Goal: Check status: Check status

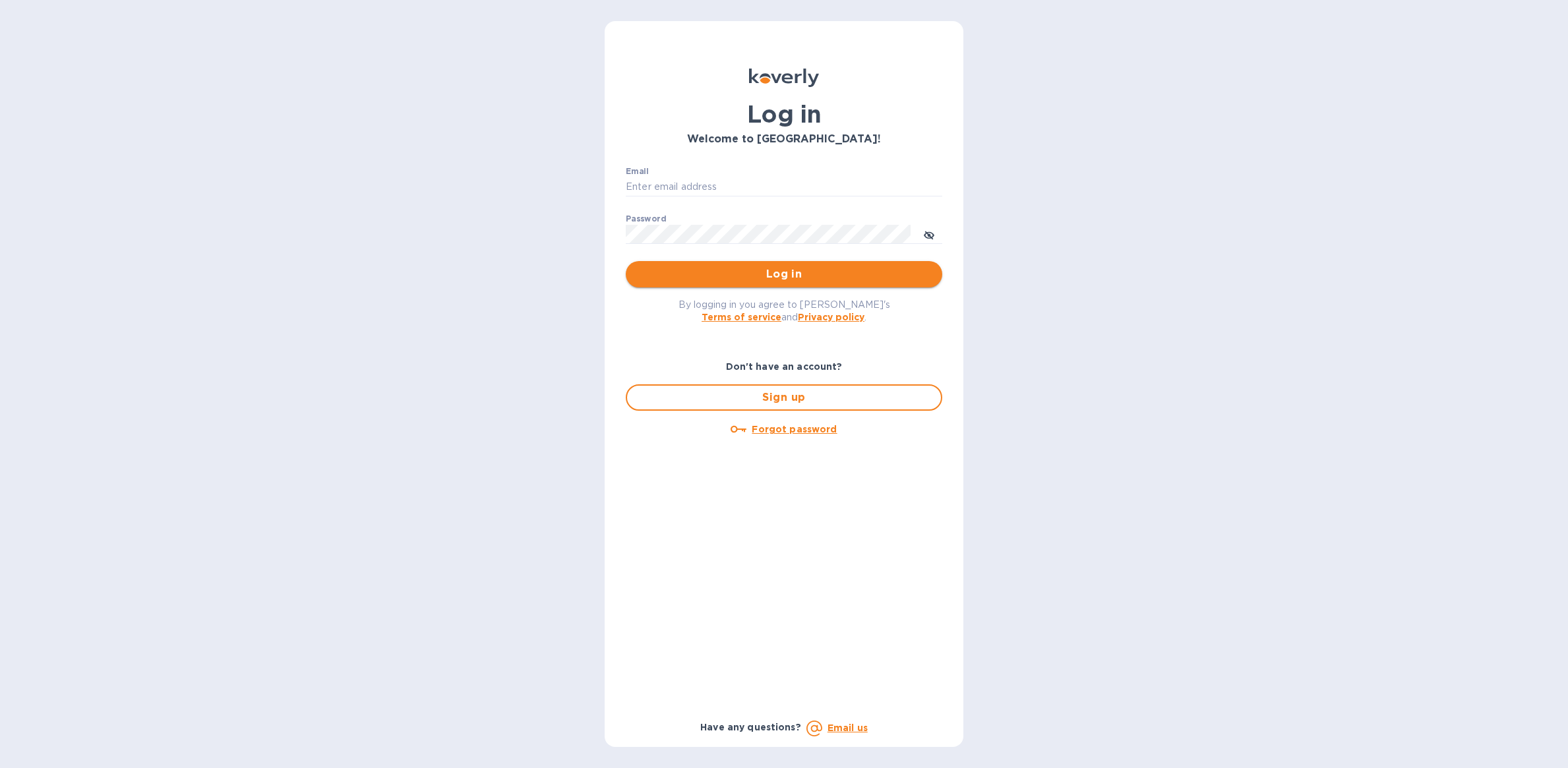
type input "[PERSON_NAME][EMAIL_ADDRESS][DOMAIN_NAME]"
click at [772, 280] on span "Log in" at bounding box center [784, 274] width 296 height 16
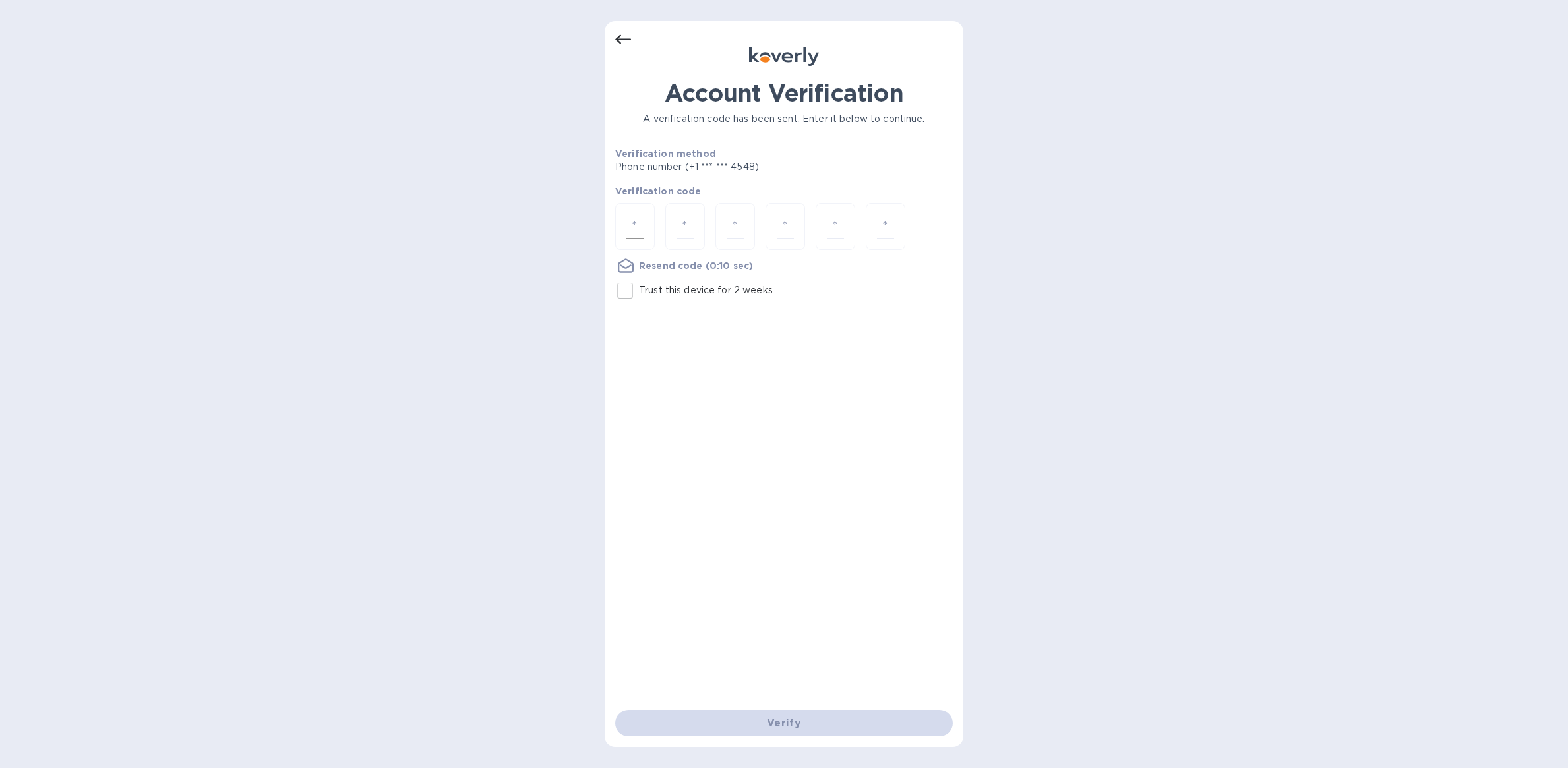
click at [627, 226] on input "number" at bounding box center [635, 226] width 18 height 24
type input "7"
type input "4"
type input "2"
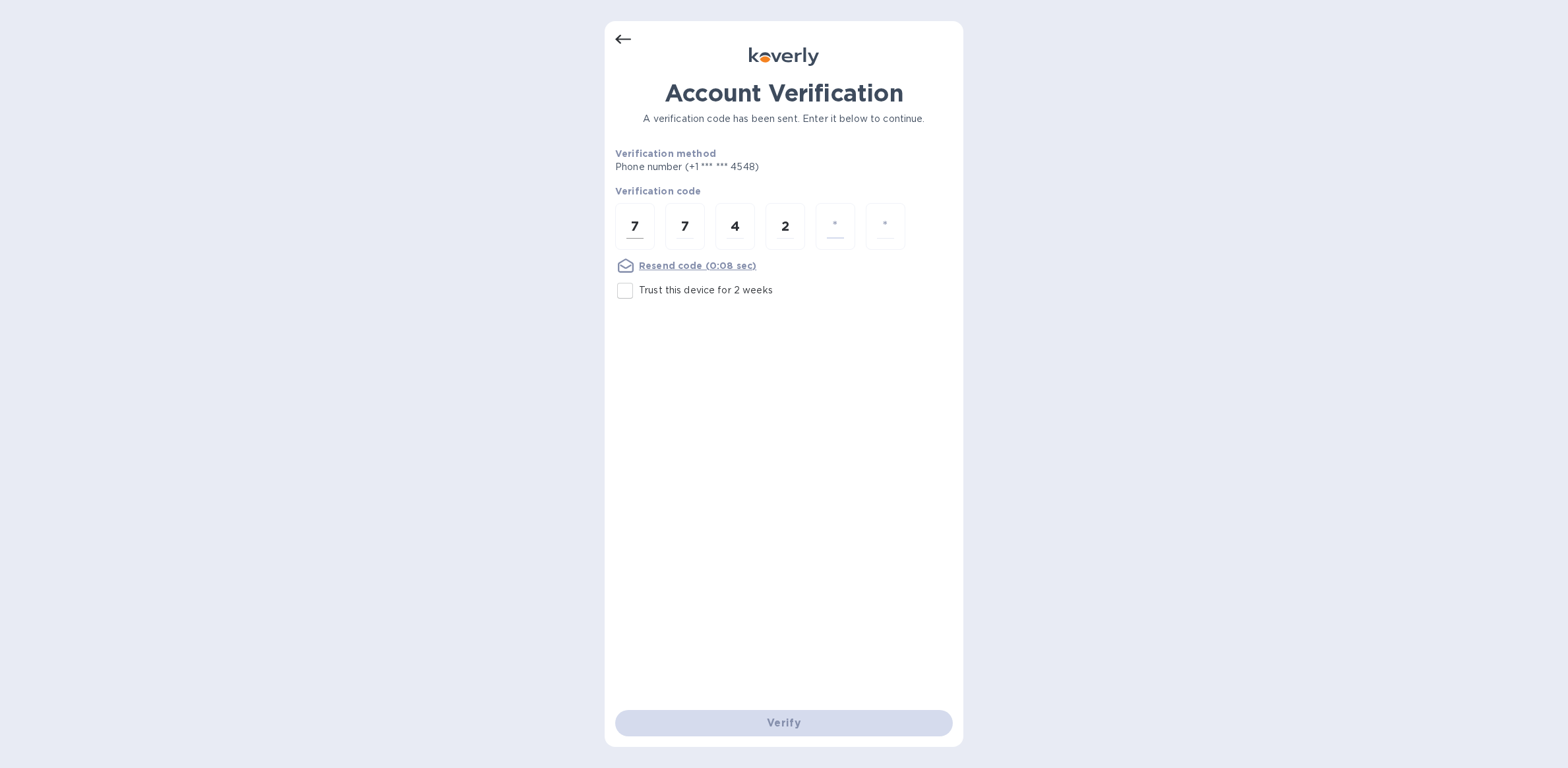
type input "0"
type input "2"
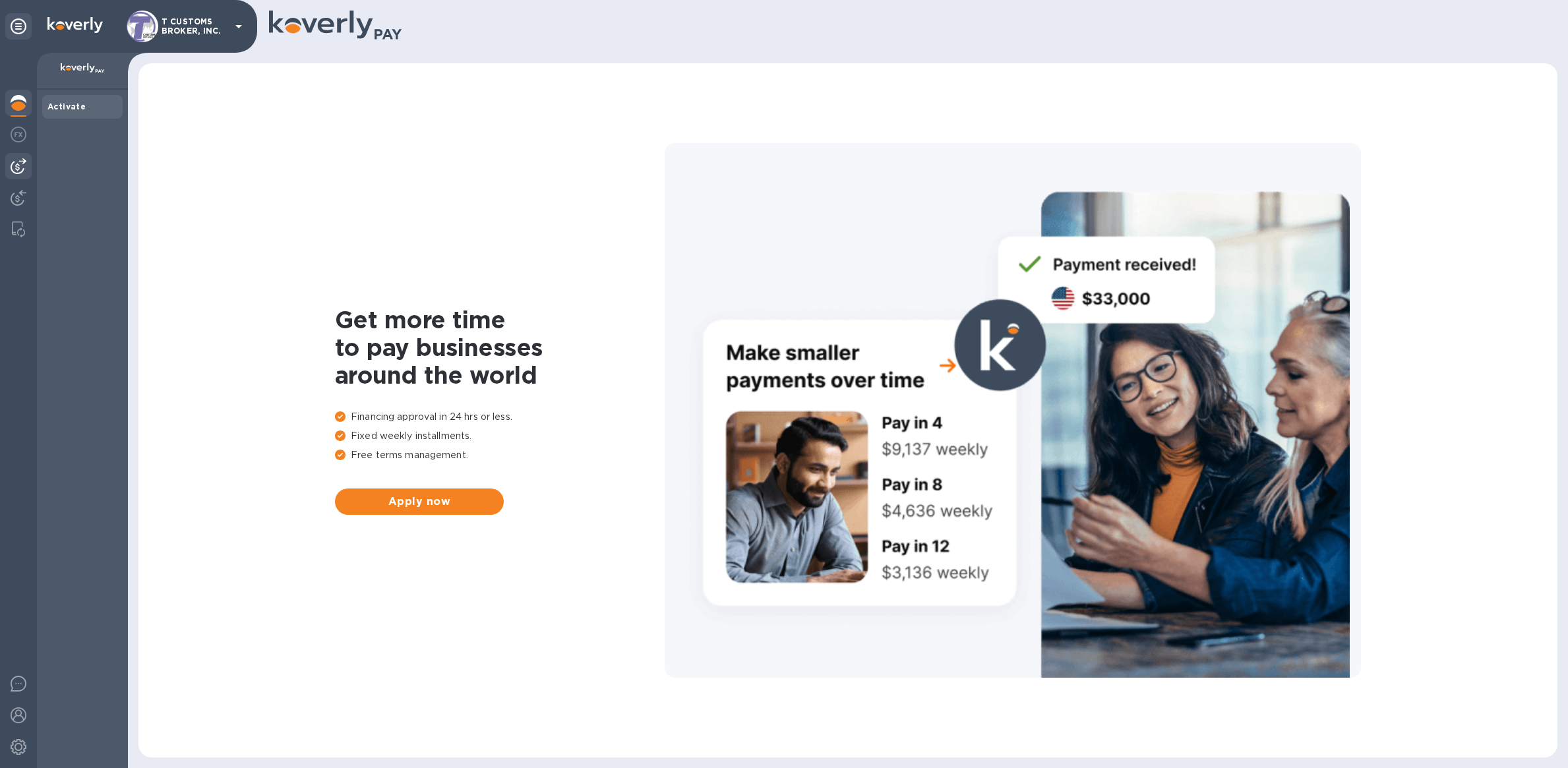
click at [16, 171] on img at bounding box center [18, 165] width 16 height 16
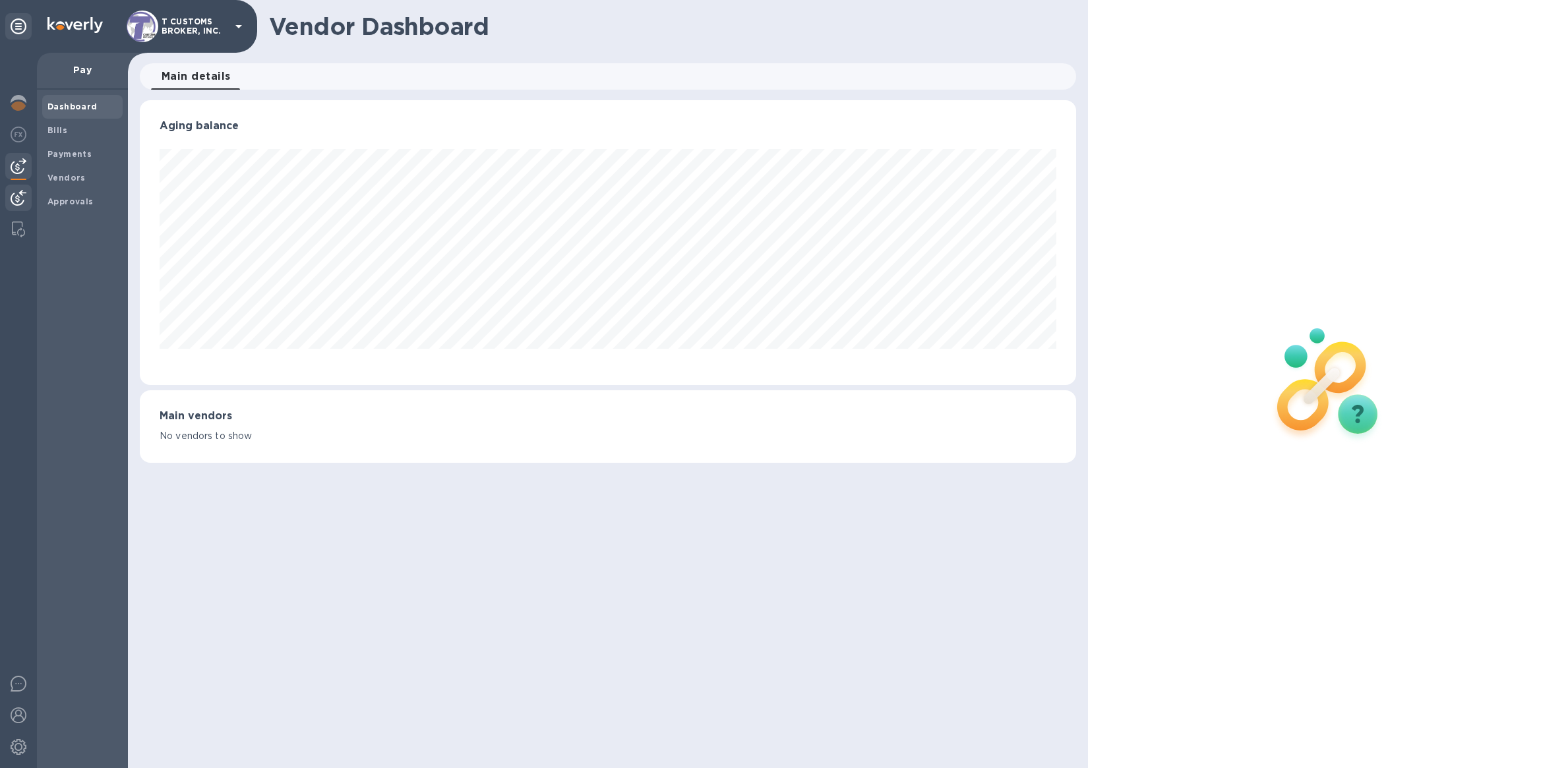
scroll to position [285, 936]
click at [79, 152] on b "Payments" at bounding box center [69, 153] width 44 height 10
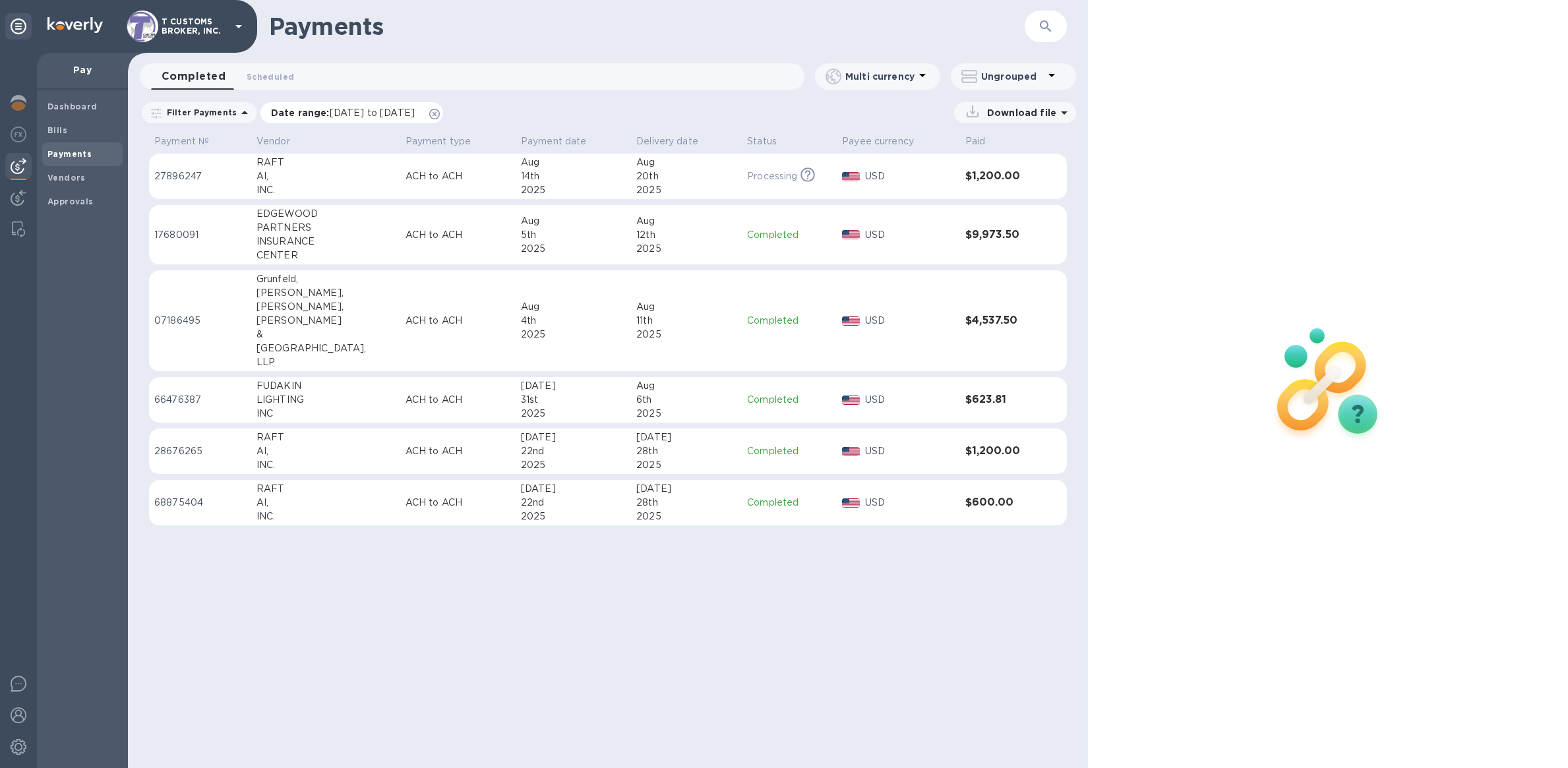
click at [440, 113] on icon at bounding box center [434, 114] width 10 height 10
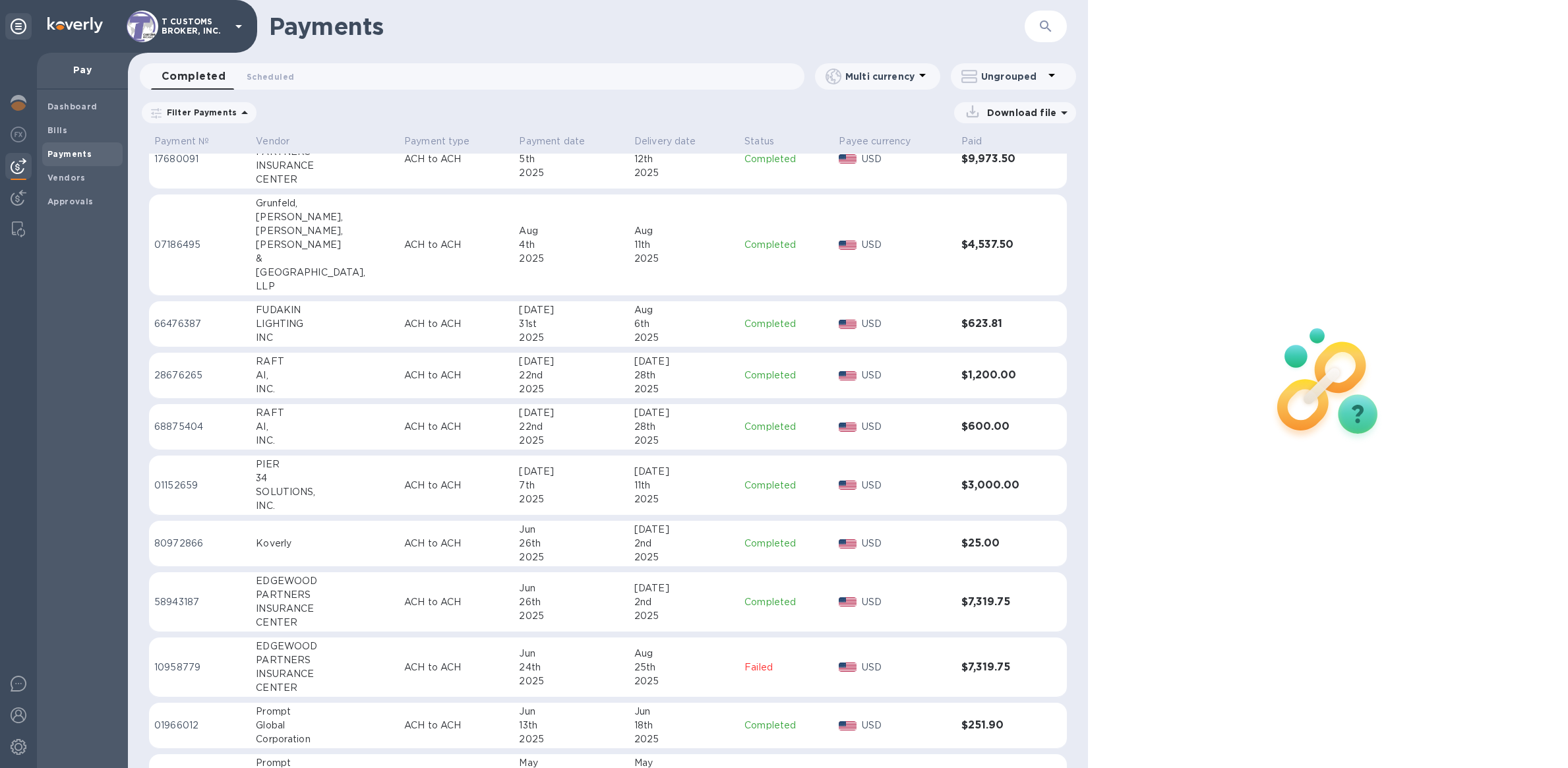
scroll to position [79, 0]
click at [748, 544] on p "Completed" at bounding box center [786, 541] width 84 height 14
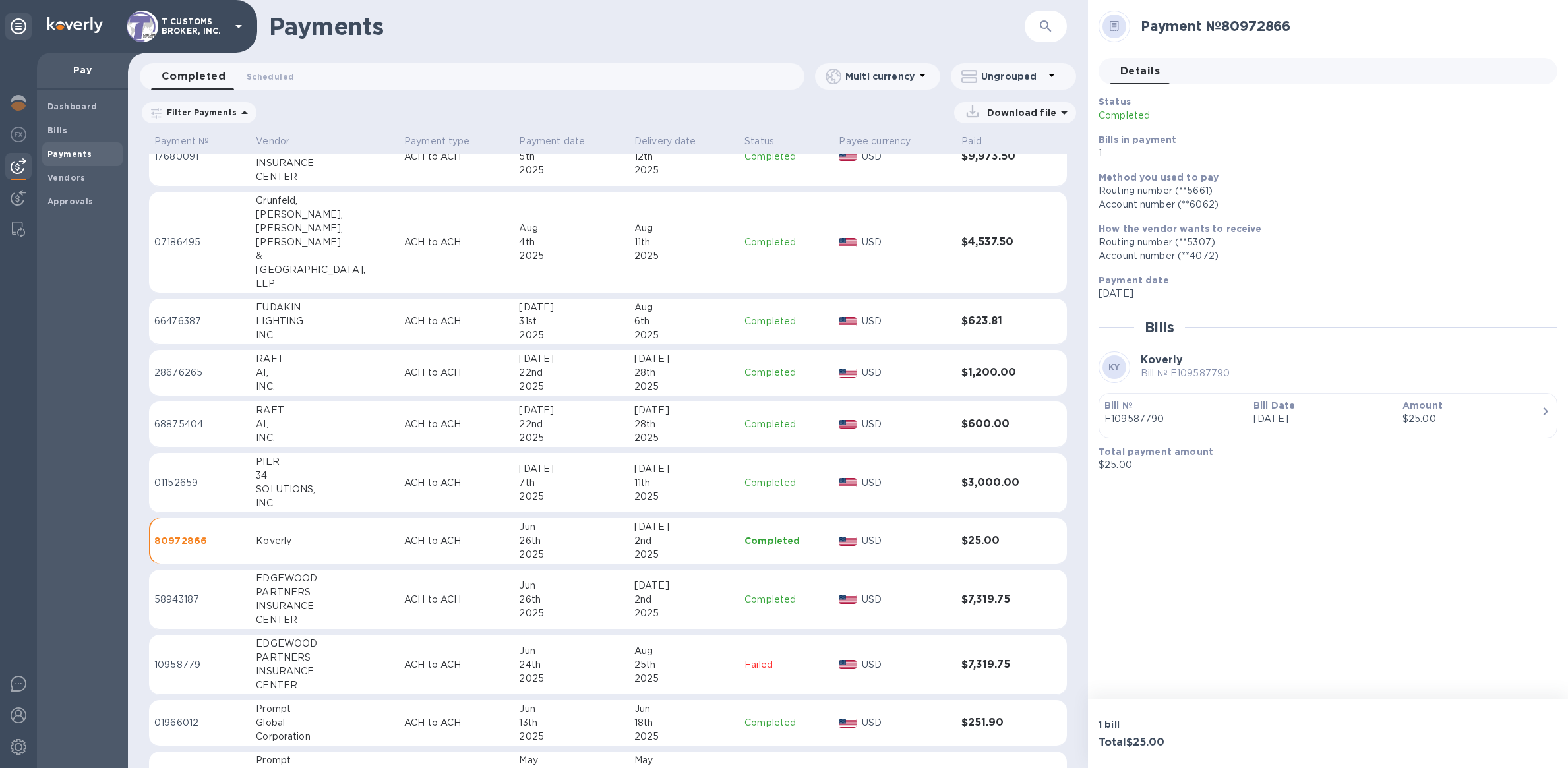
click at [1137, 66] on span "Details 0" at bounding box center [1140, 71] width 40 height 18
click at [1113, 24] on icon at bounding box center [1114, 26] width 9 height 10
click at [753, 538] on p "Completed" at bounding box center [786, 541] width 84 height 13
click at [188, 542] on p "80972866" at bounding box center [200, 541] width 91 height 13
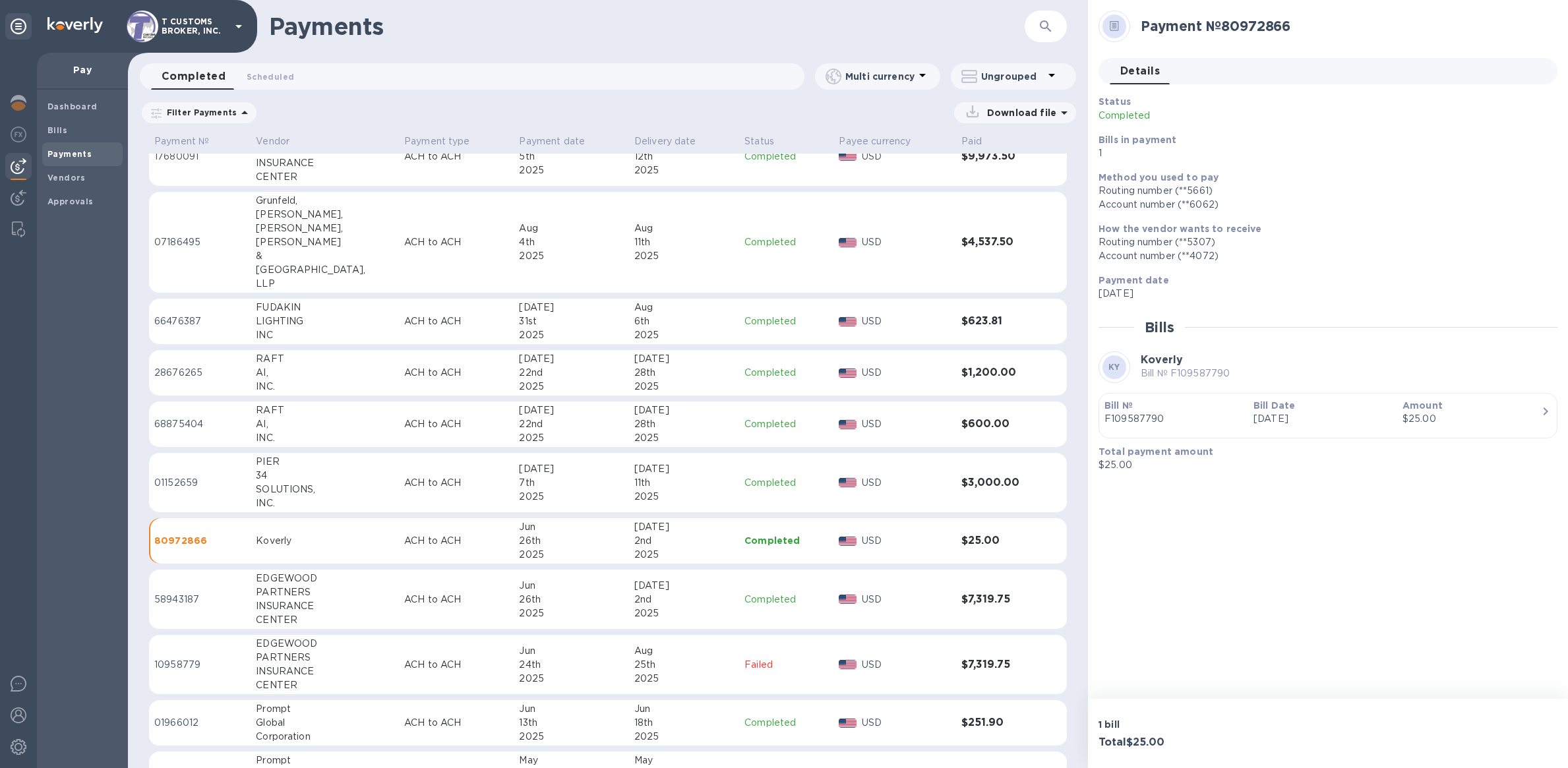
click at [349, 544] on div "Koverly" at bounding box center [324, 541] width 138 height 14
click at [68, 185] on div "Vendors" at bounding box center [82, 178] width 80 height 24
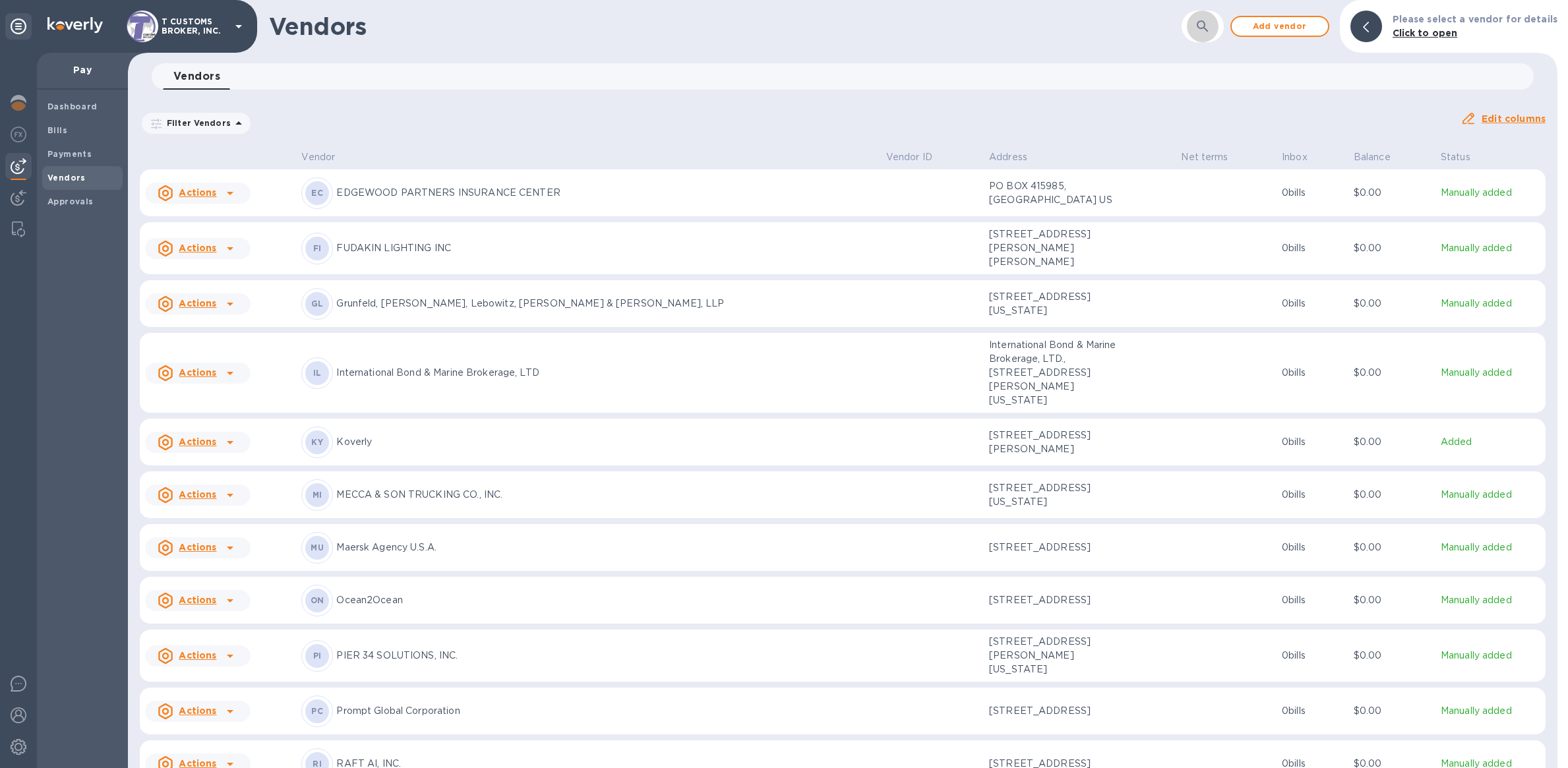
click at [1208, 30] on icon "button" at bounding box center [1202, 26] width 11 height 11
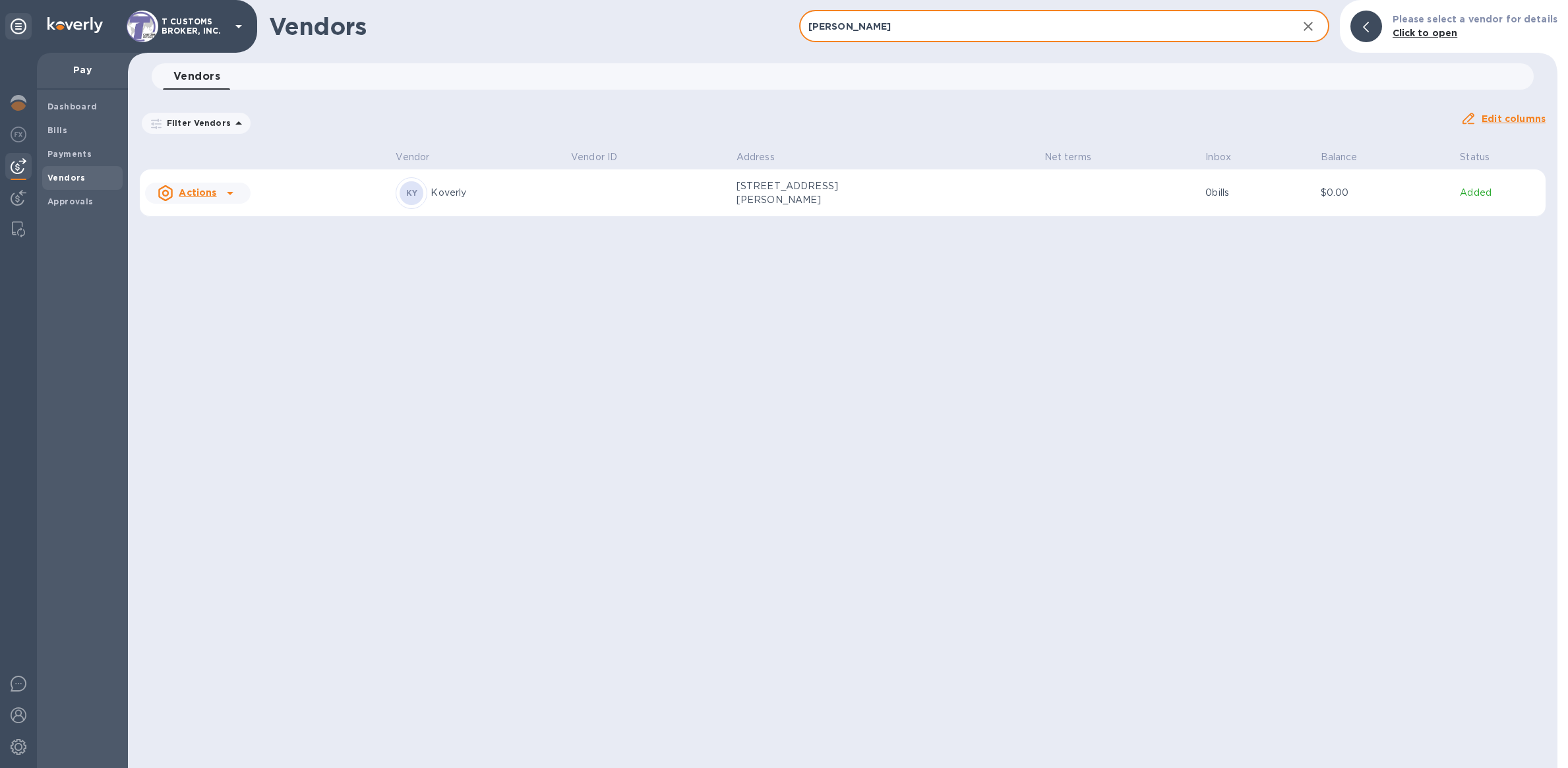
type input "[PERSON_NAME]"
click at [198, 198] on u "Actions" at bounding box center [197, 192] width 38 height 10
click at [1421, 195] on div at bounding box center [784, 384] width 1568 height 768
click at [1465, 196] on p "Added" at bounding box center [1500, 192] width 80 height 14
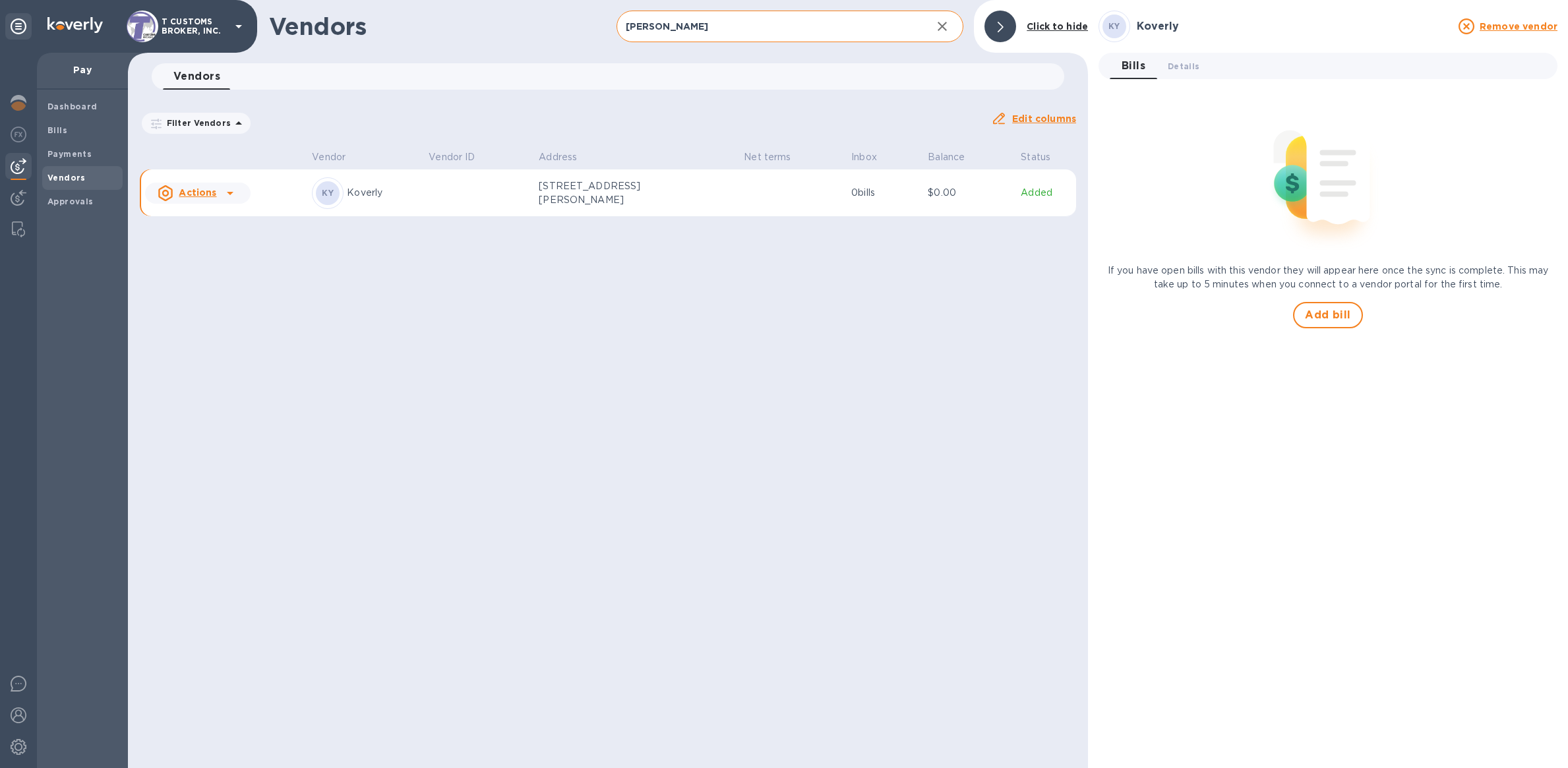
click at [907, 198] on p "0 bills" at bounding box center [883, 192] width 66 height 14
click at [1189, 63] on span "Details 0" at bounding box center [1184, 66] width 31 height 14
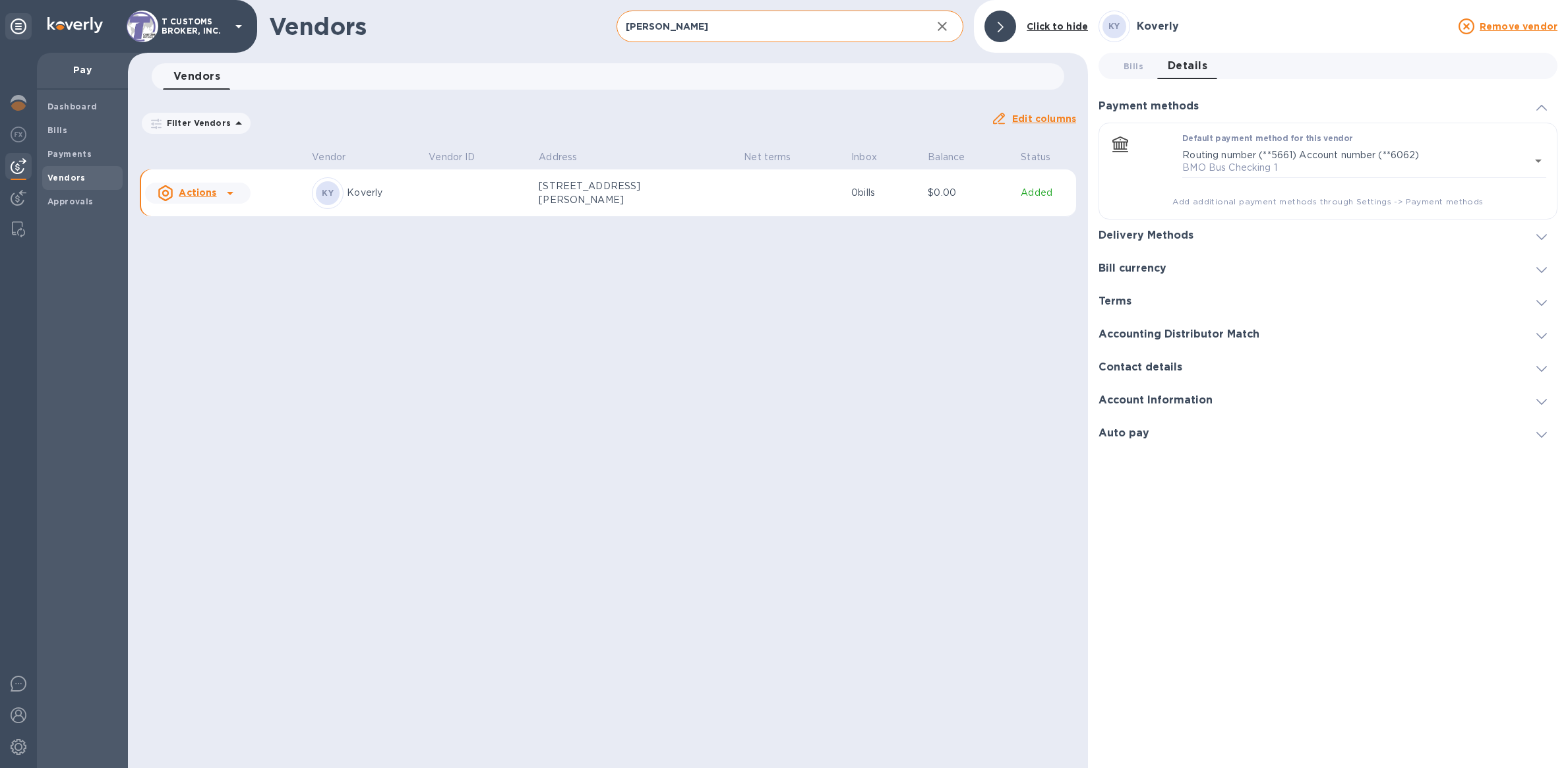
click at [1164, 238] on h3 "Delivery Methods" at bounding box center [1146, 236] width 95 height 13
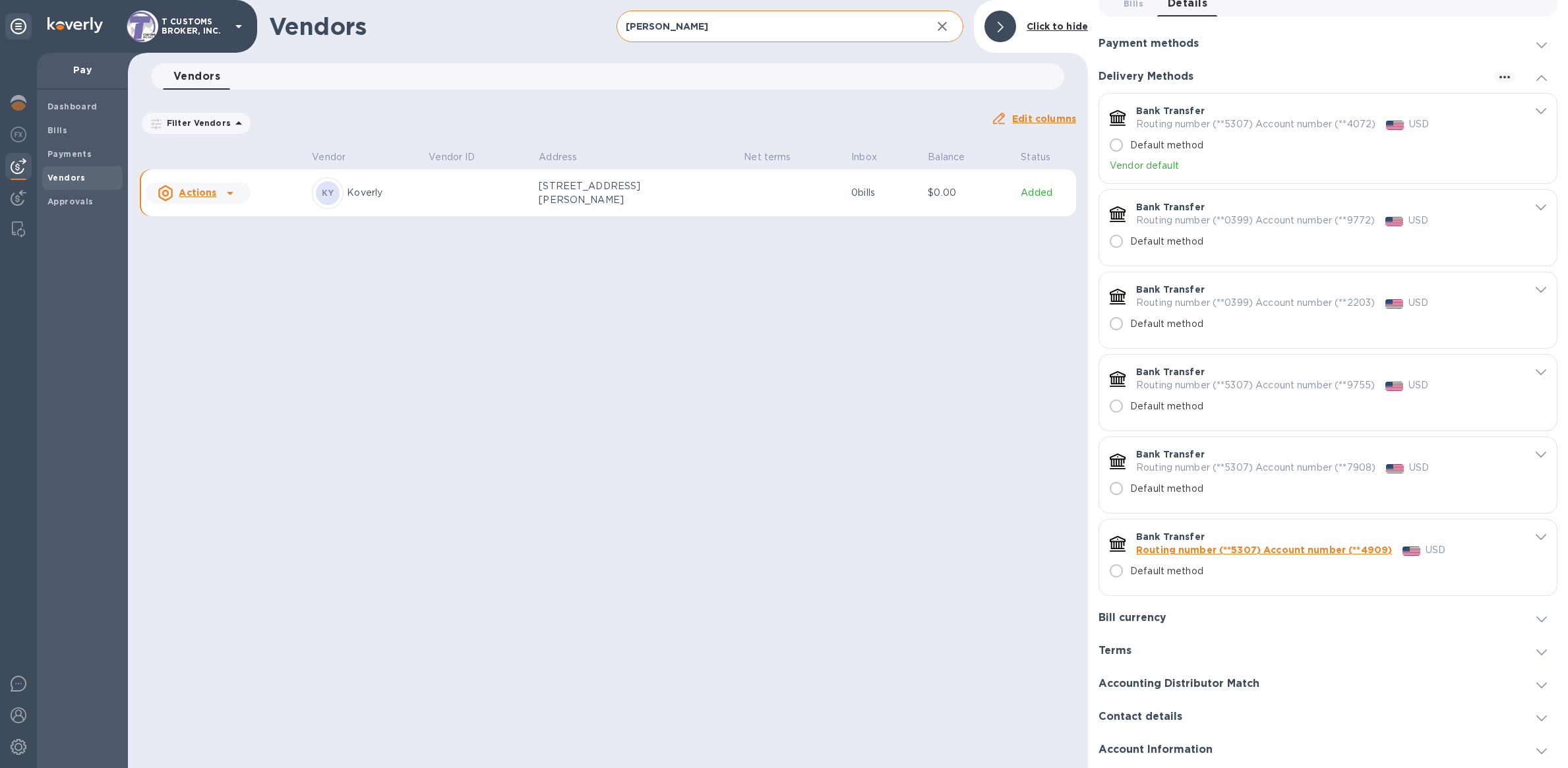
scroll to position [93, 0]
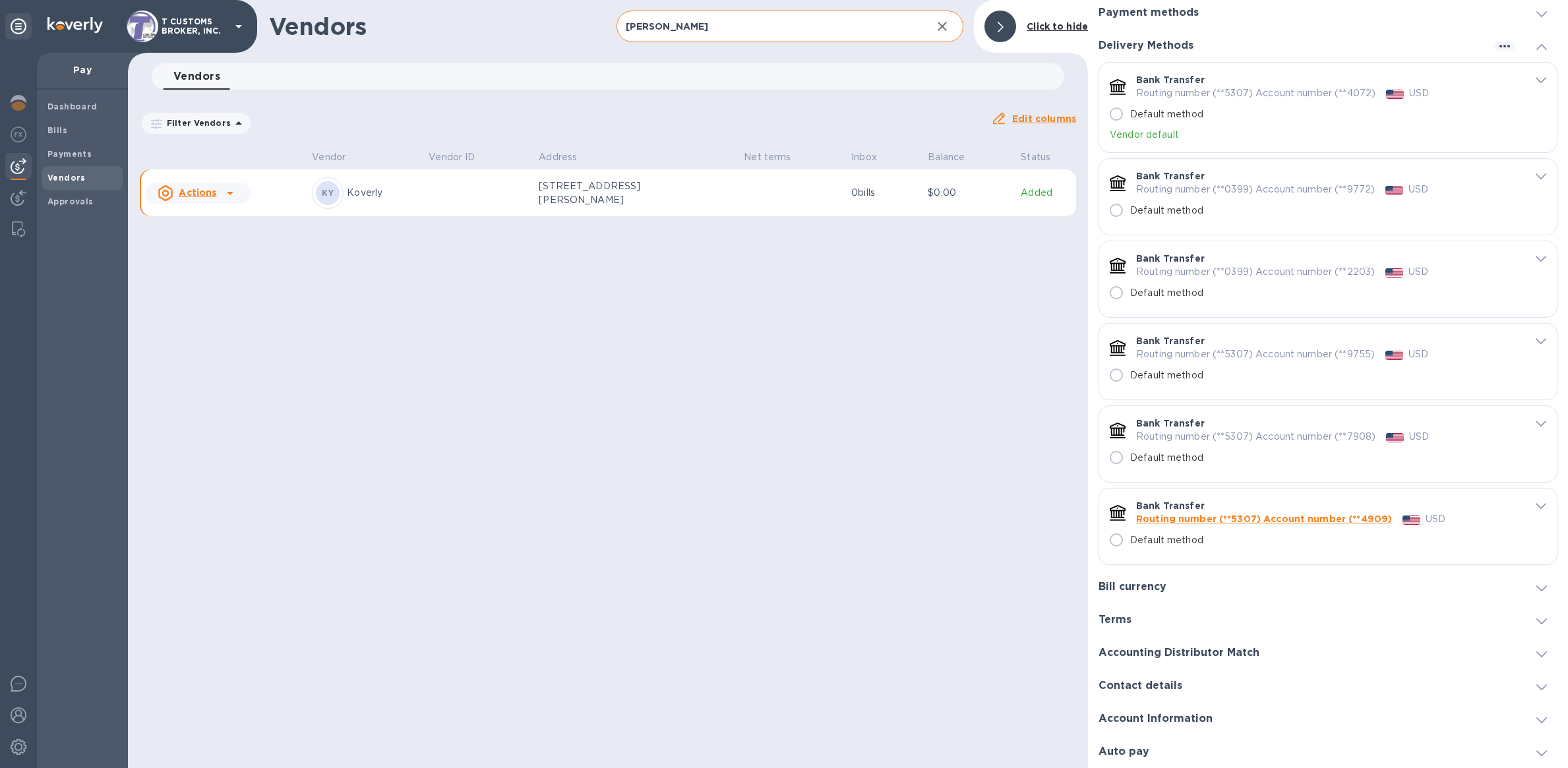
click at [1160, 584] on h3 "Bill currency" at bounding box center [1133, 588] width 68 height 13
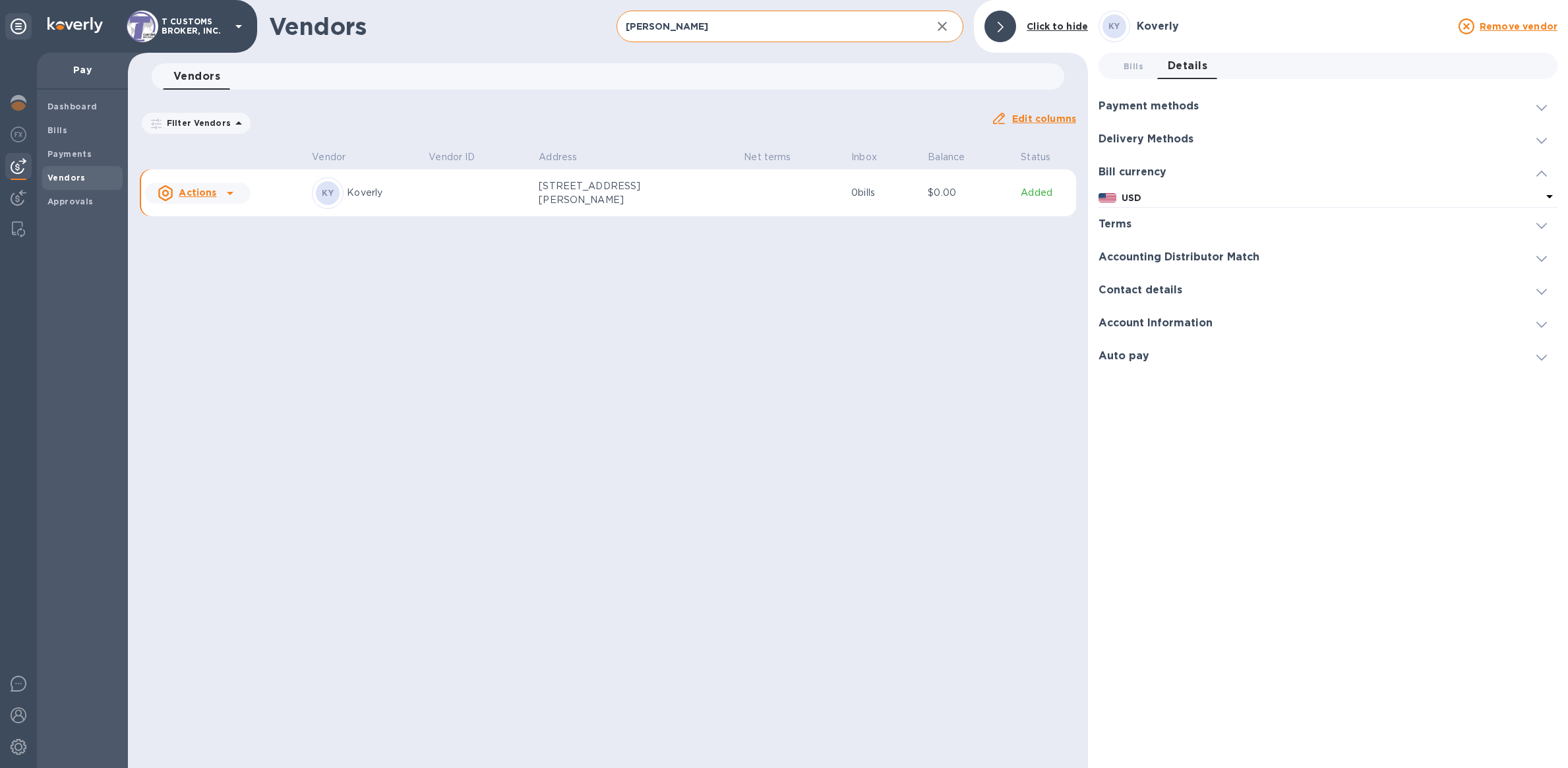
click at [1150, 261] on h3 "Accounting Distributor Match" at bounding box center [1179, 258] width 161 height 13
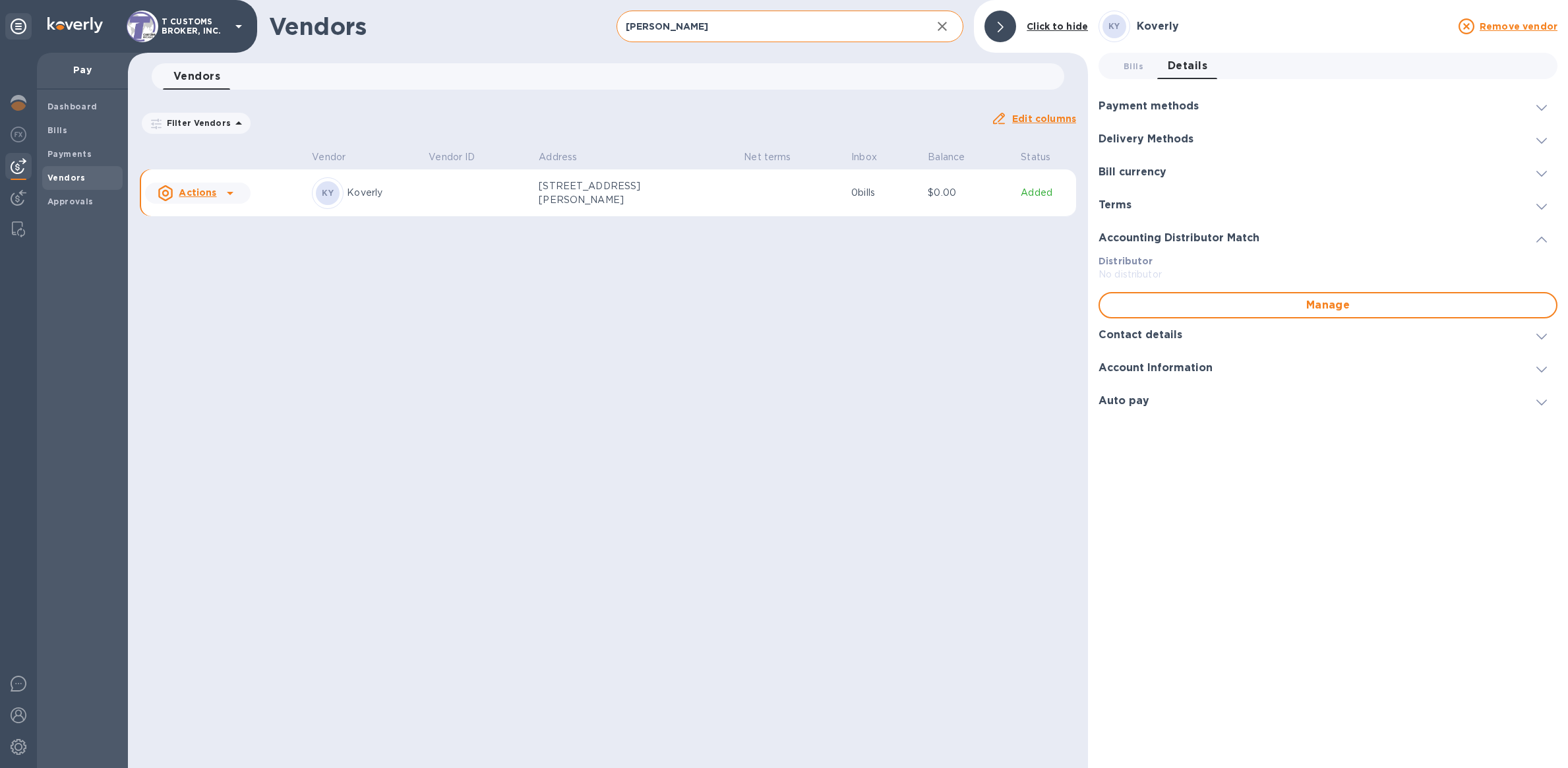
click at [1155, 335] on h3 "Contact details" at bounding box center [1140, 335] width 84 height 13
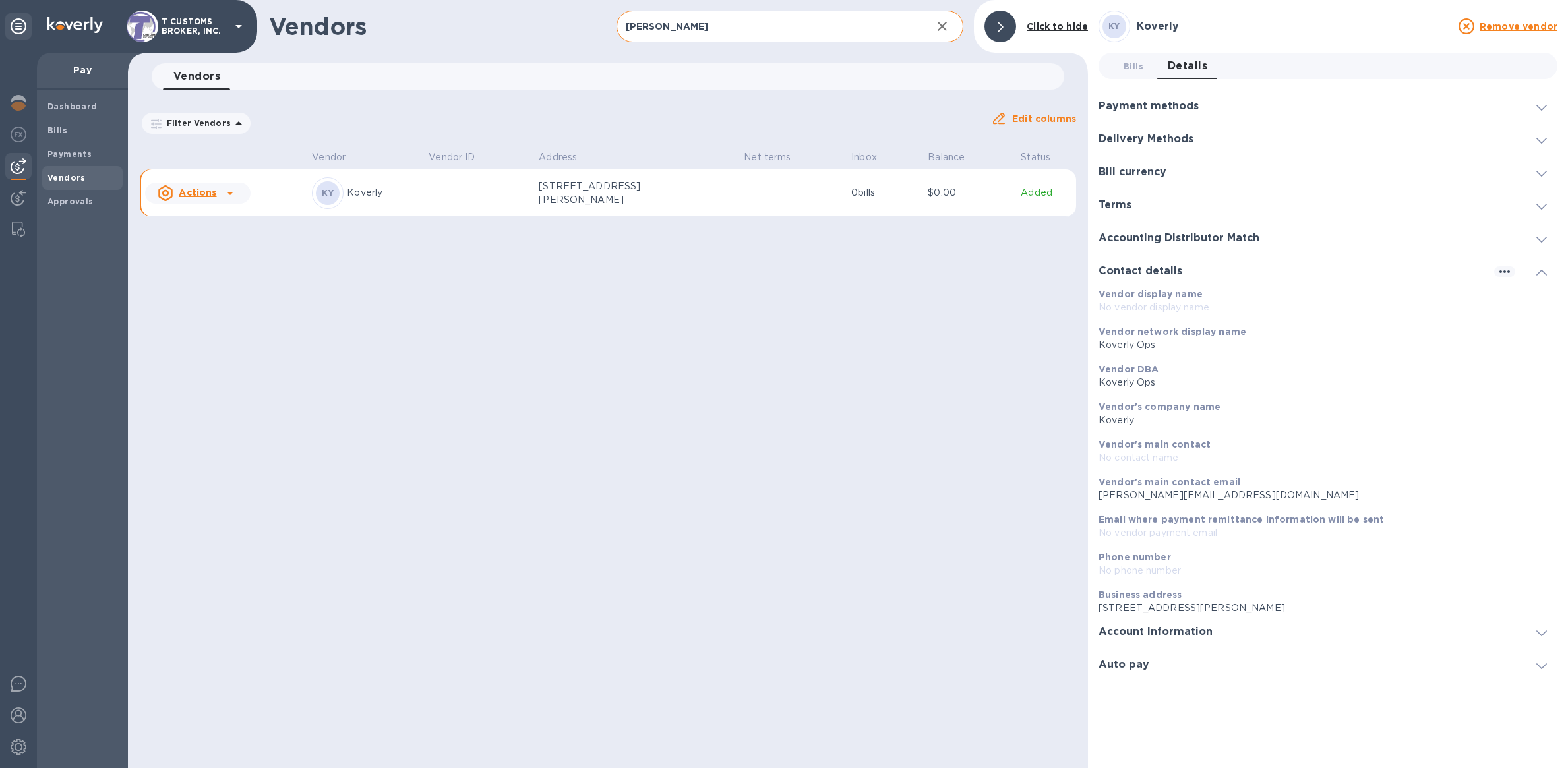
click at [840, 340] on div "Vendors [PERSON_NAME] ​ Add vendor Click to hide Vendors 0 Filter Vendors Auto …" at bounding box center [607, 384] width 960 height 768
click at [90, 104] on b "Dashboard" at bounding box center [72, 106] width 50 height 10
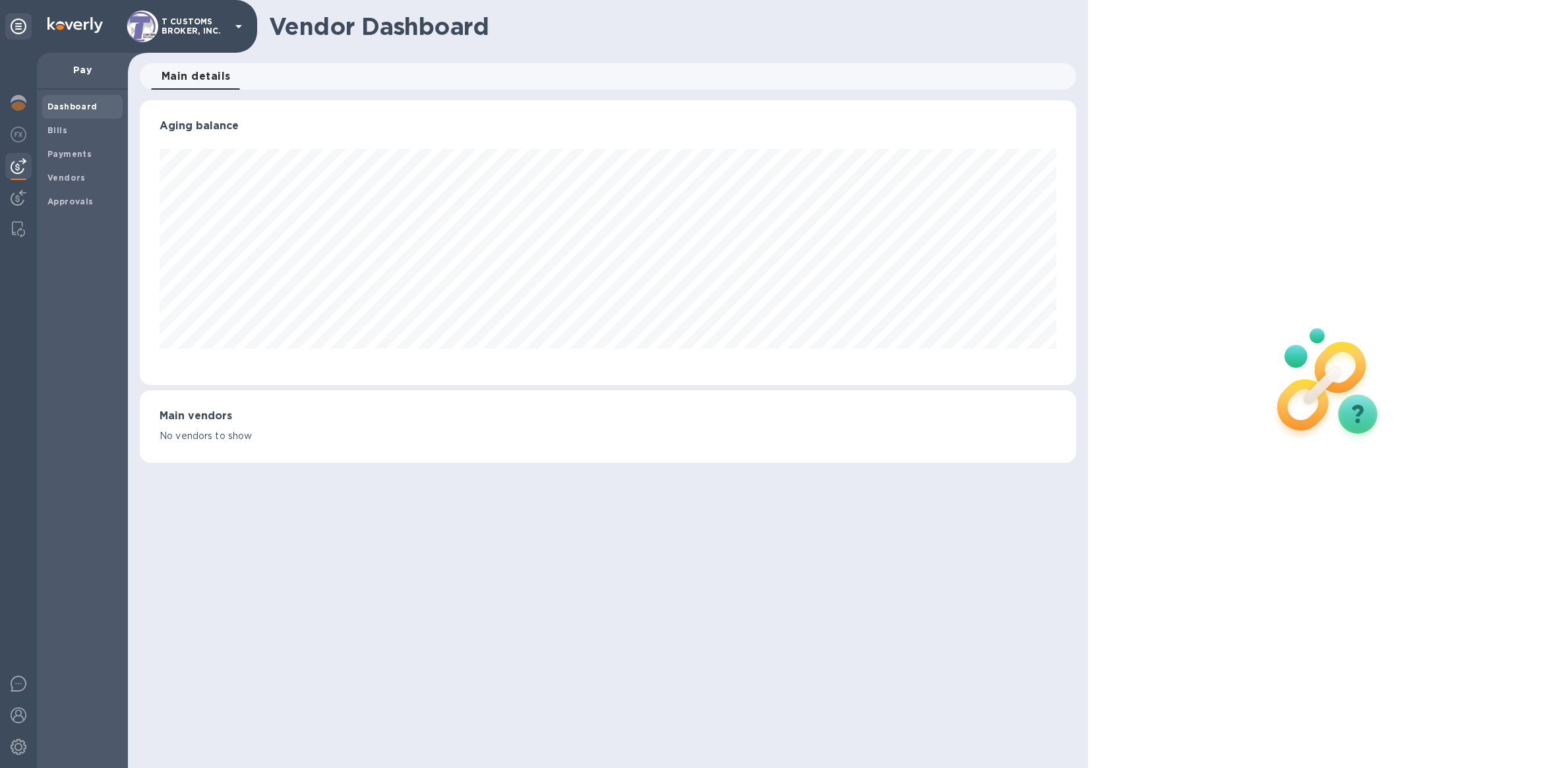
scroll to position [285, 936]
click at [59, 136] on span "Bills" at bounding box center [56, 130] width 19 height 13
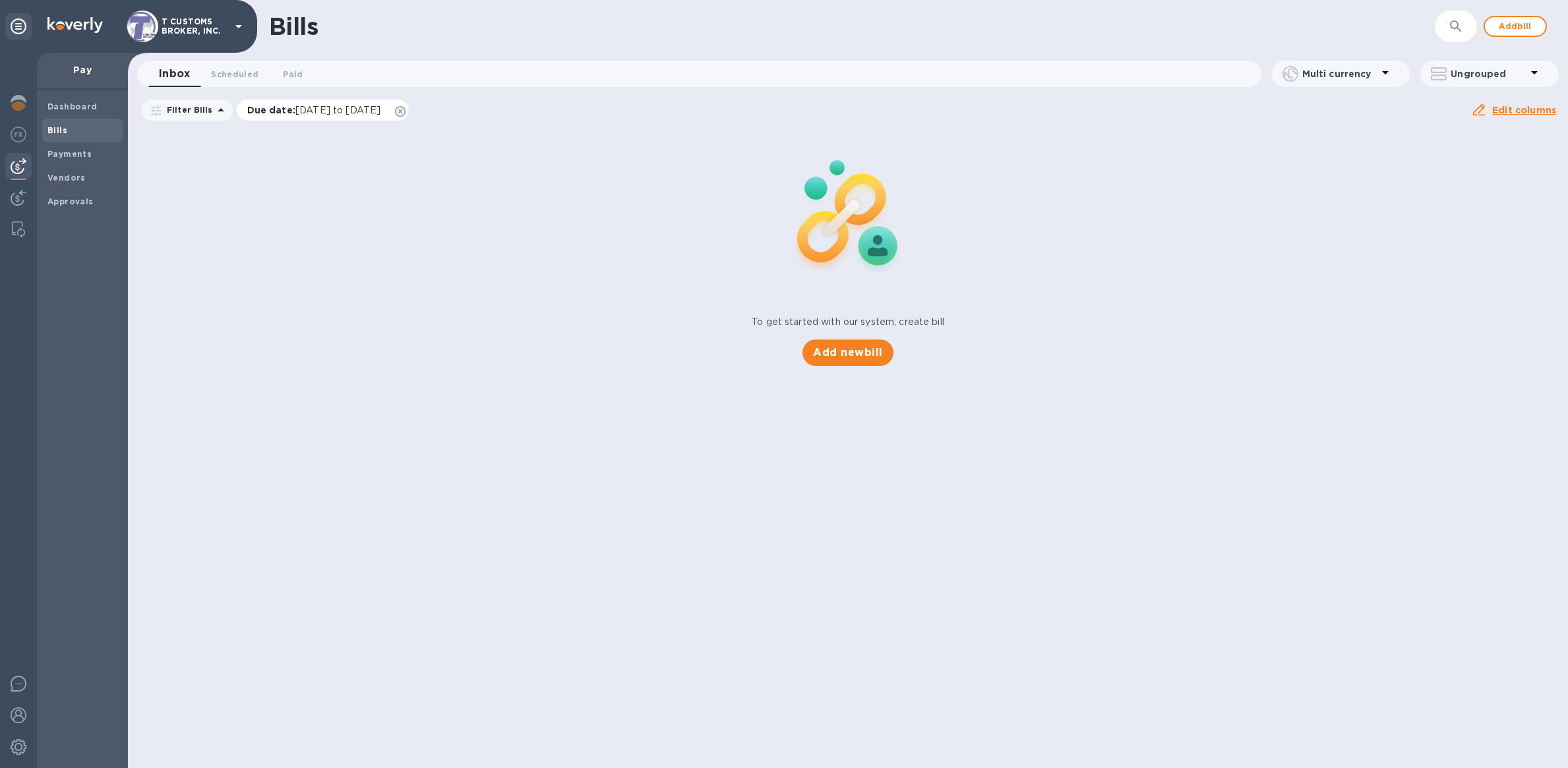
click at [406, 112] on icon at bounding box center [399, 111] width 10 height 10
click at [85, 160] on span "Payments" at bounding box center [69, 154] width 44 height 13
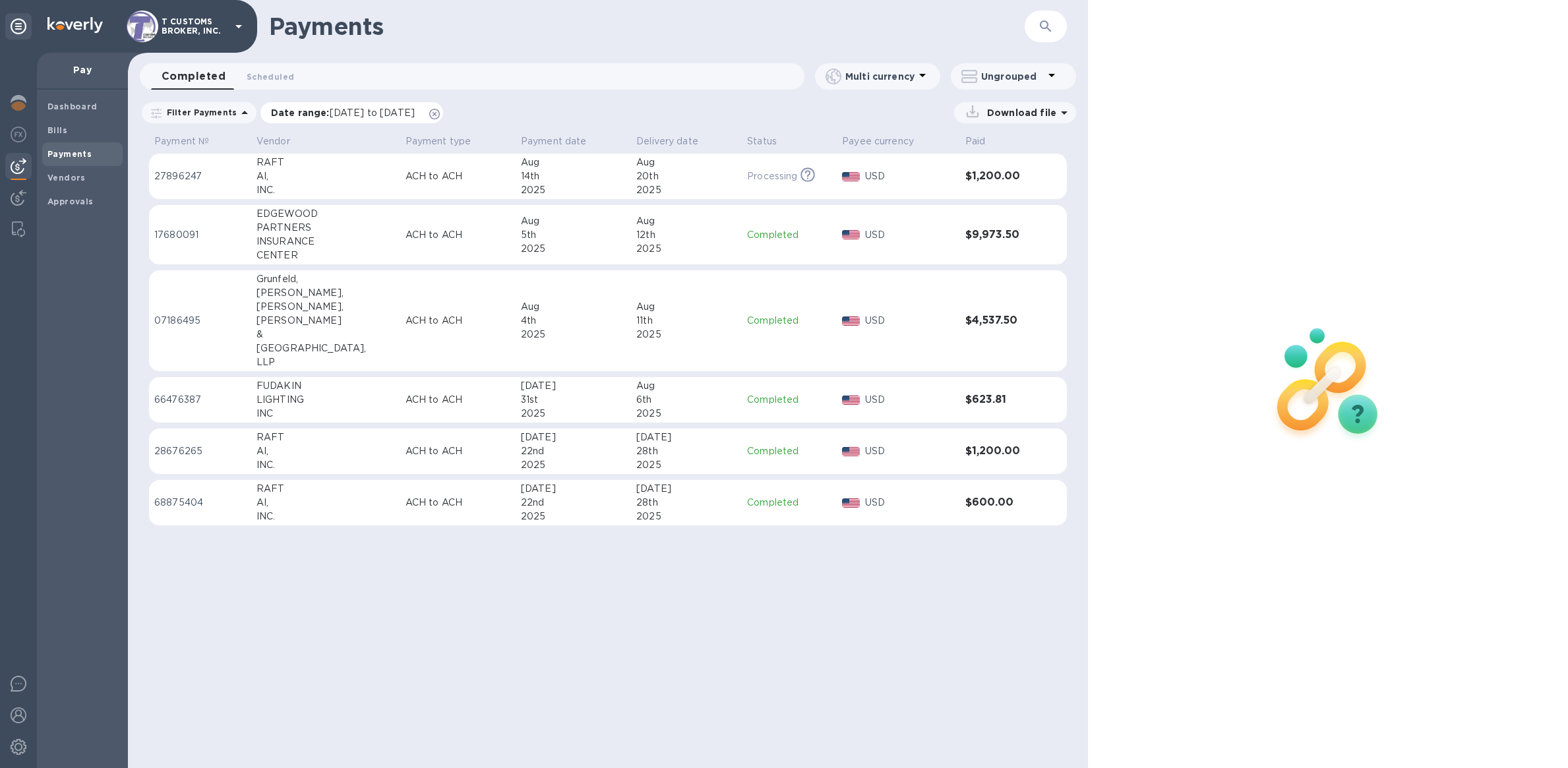
click at [440, 109] on icon at bounding box center [434, 114] width 10 height 10
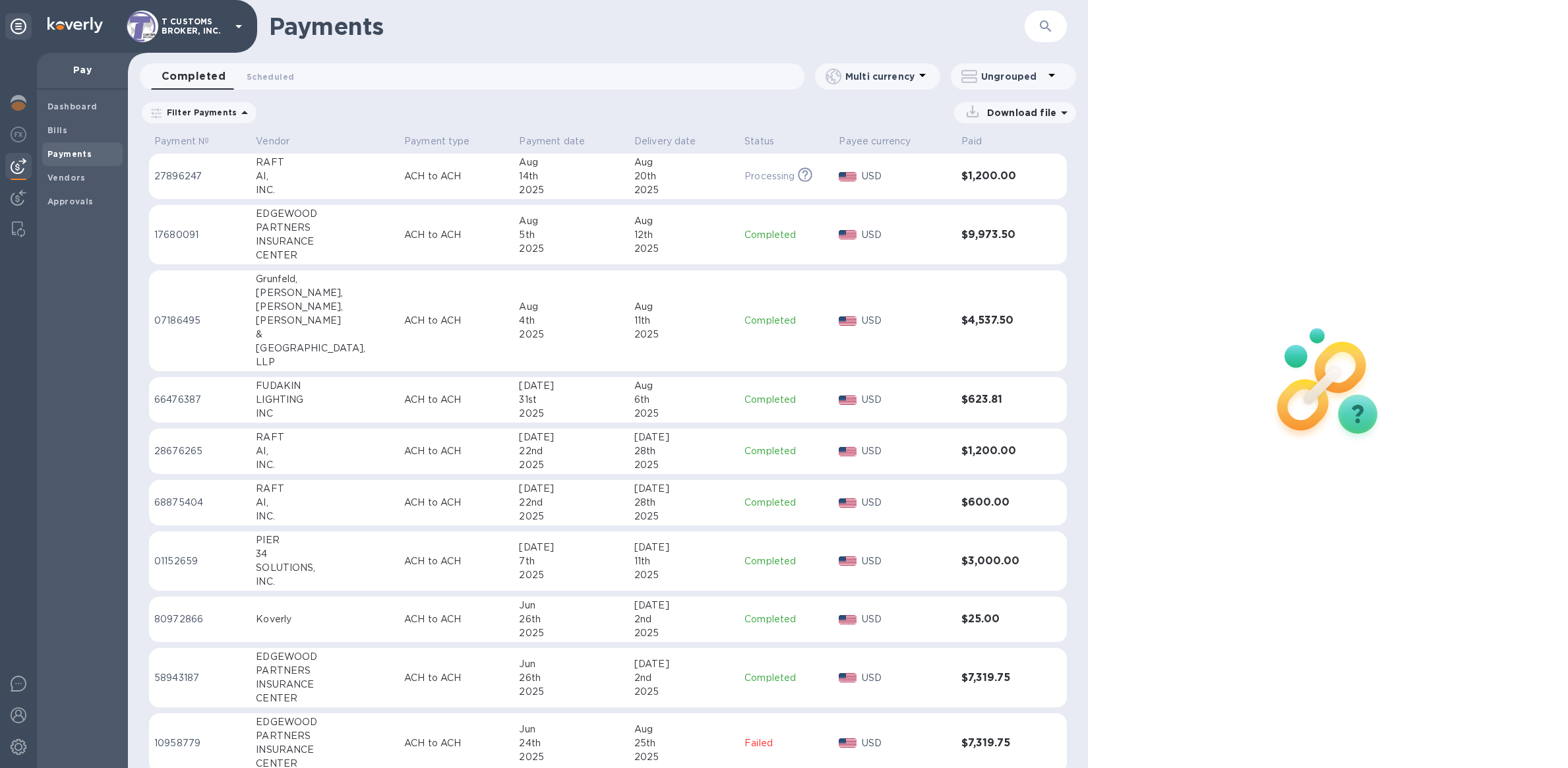
click at [783, 621] on p "Completed" at bounding box center [786, 619] width 84 height 14
